Goal: Transaction & Acquisition: Purchase product/service

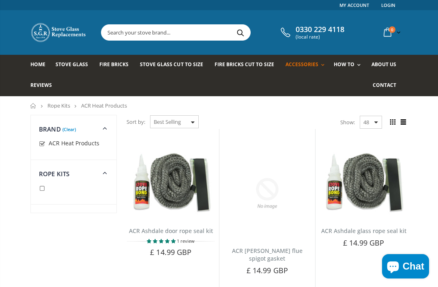
scroll to position [154, 0]
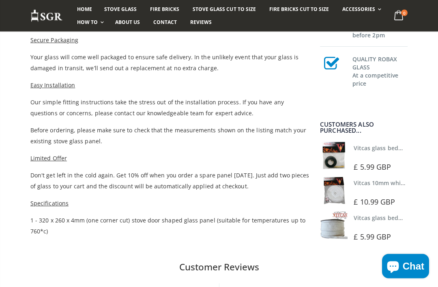
scroll to position [453, 0]
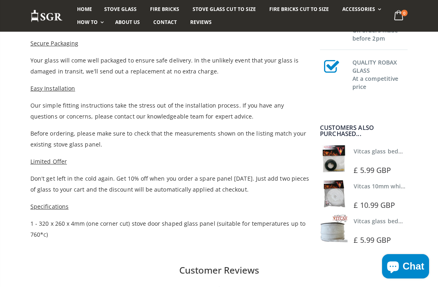
click at [389, 194] on div at bounding box center [382, 195] width 56 height 6
click at [376, 207] on span "£ 10.99 GBP" at bounding box center [374, 205] width 41 height 10
click at [337, 198] on img at bounding box center [334, 194] width 28 height 28
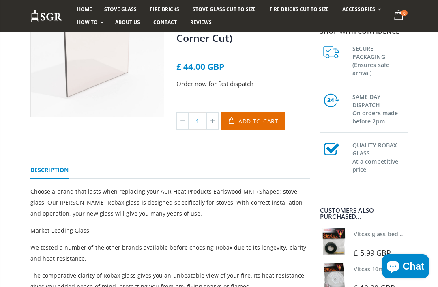
scroll to position [126, 0]
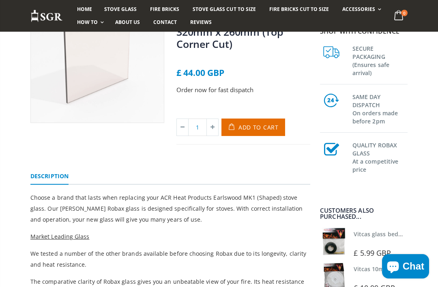
click at [122, 20] on span "About us" at bounding box center [127, 22] width 25 height 7
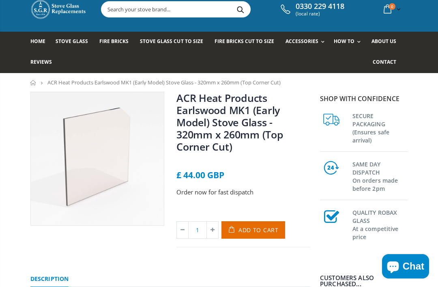
scroll to position [21, 0]
